Goal: Navigation & Orientation: Find specific page/section

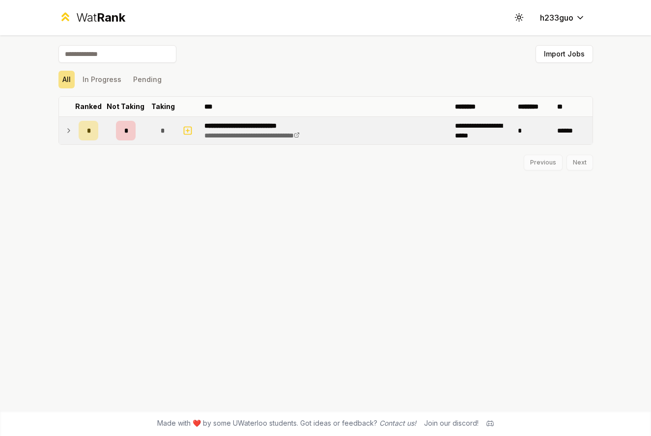
click at [133, 137] on div "*" at bounding box center [126, 131] width 20 height 20
click at [133, 137] on div "*" at bounding box center [126, 132] width 20 height 20
click at [133, 137] on div "*" at bounding box center [126, 131] width 20 height 20
click at [133, 137] on div "*" at bounding box center [126, 132] width 20 height 20
click at [130, 134] on div "*" at bounding box center [126, 131] width 20 height 20
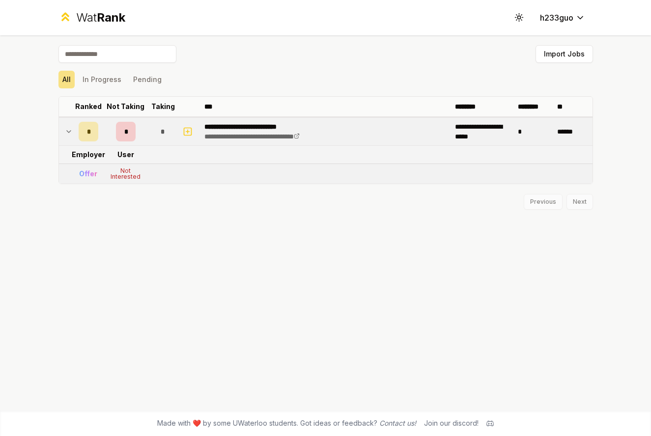
click at [85, 123] on div "*" at bounding box center [89, 132] width 20 height 20
click at [85, 123] on div "*" at bounding box center [89, 131] width 20 height 20
click at [85, 123] on div "*" at bounding box center [89, 132] width 20 height 20
click at [127, 126] on div "*" at bounding box center [126, 131] width 20 height 20
